Goal: Find contact information: Find contact information

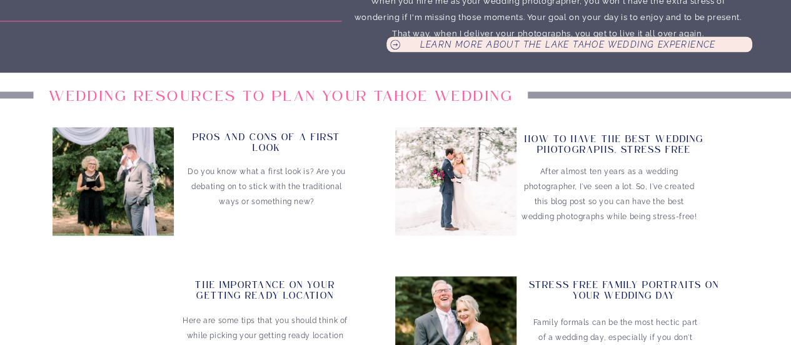
scroll to position [867, 0]
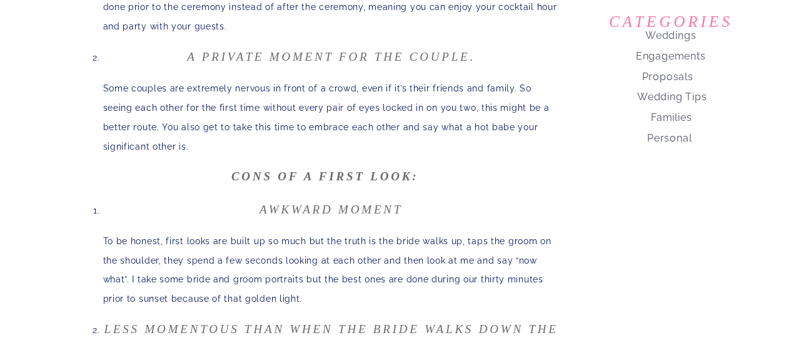
scroll to position [501, 0]
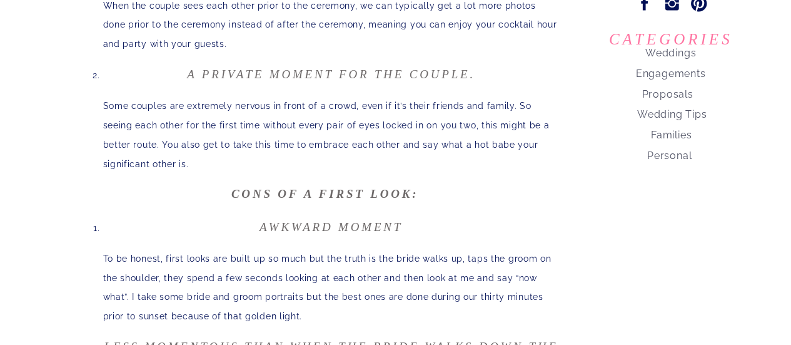
click at [686, 56] on nav "Weddings" at bounding box center [672, 51] width 148 height 18
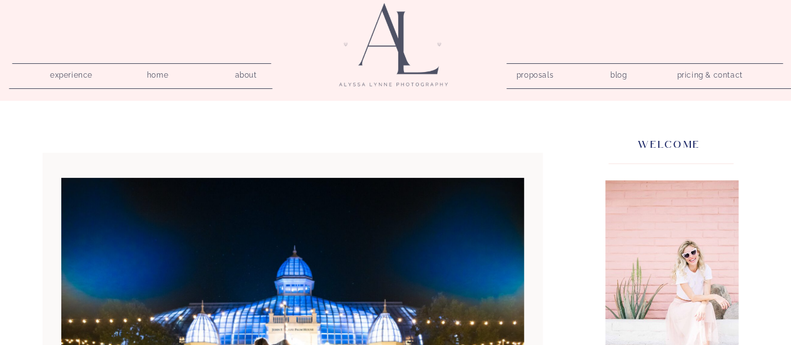
click at [695, 74] on nav "pricing & contact" at bounding box center [711, 76] width 76 height 18
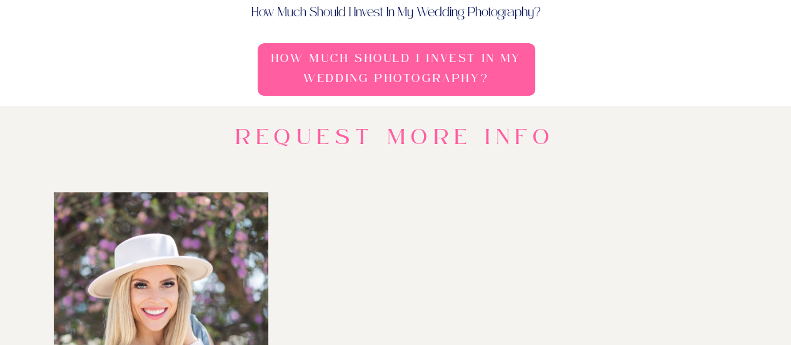
scroll to position [155, 0]
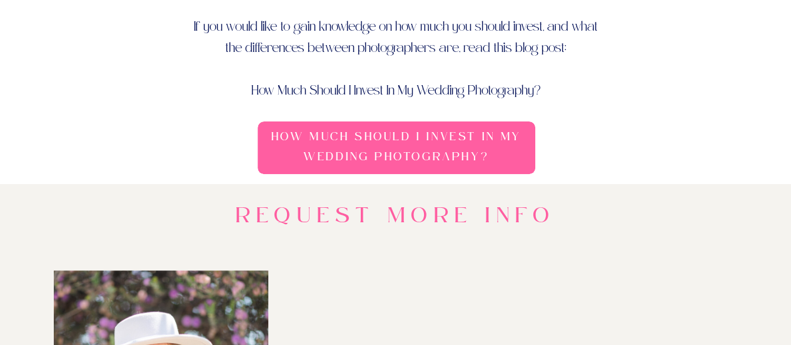
click at [450, 141] on h3 "How Much Should I Invest In My Wedding Photography?" at bounding box center [396, 148] width 269 height 43
